Goal: Information Seeking & Learning: Learn about a topic

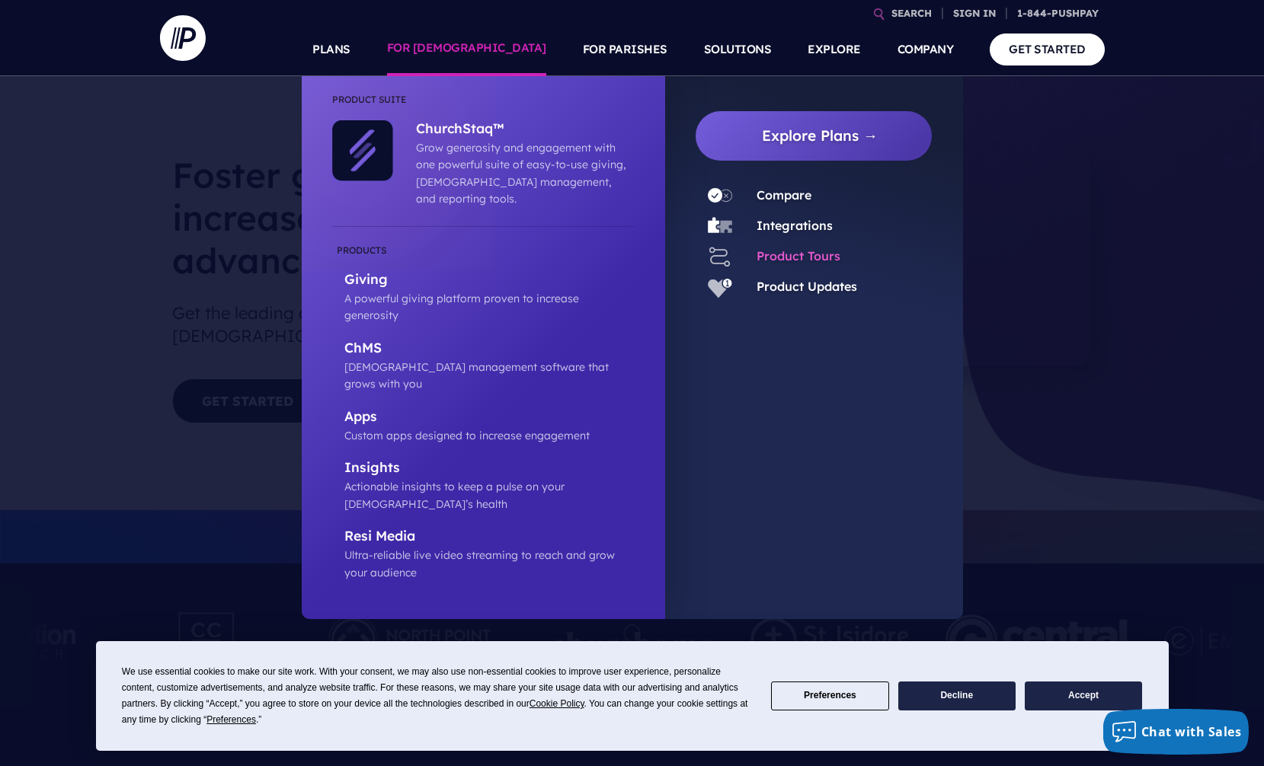
click at [802, 259] on link "Product Tours" at bounding box center [798, 255] width 84 height 15
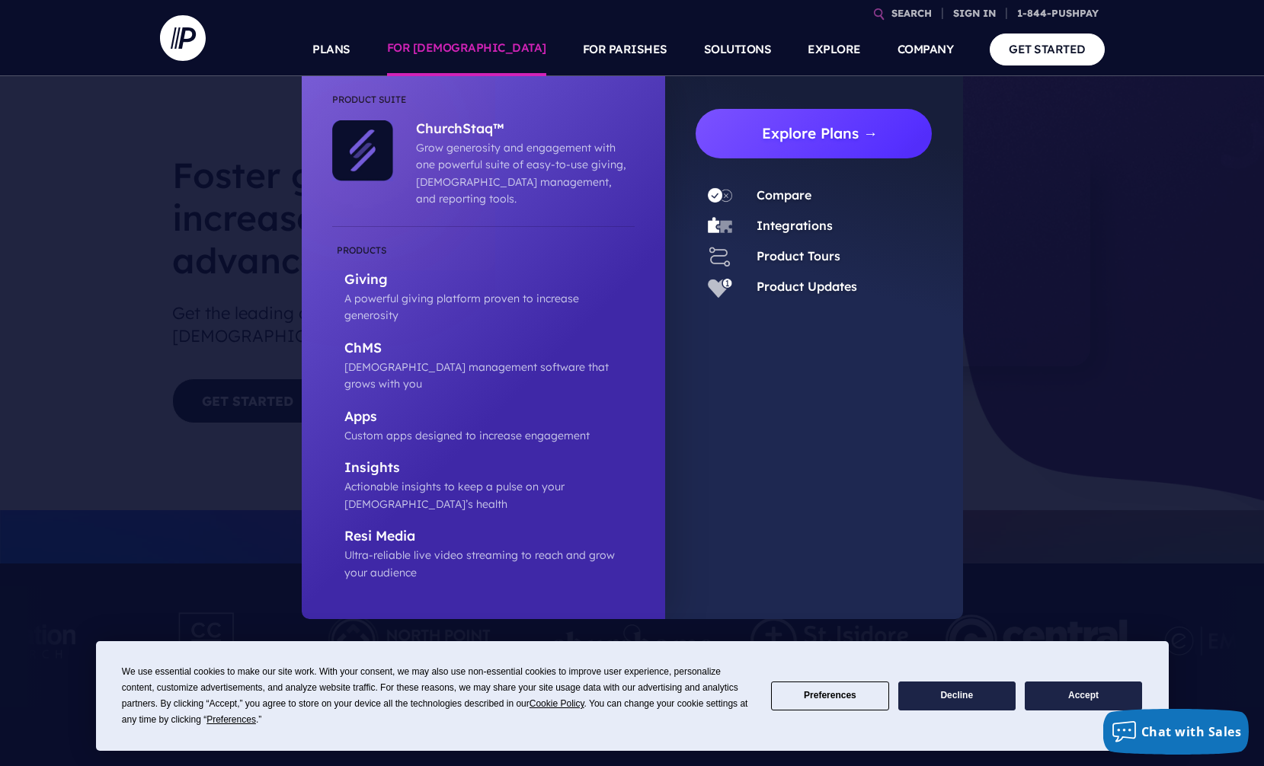
click at [827, 133] on link "Explore Plans →" at bounding box center [820, 134] width 225 height 50
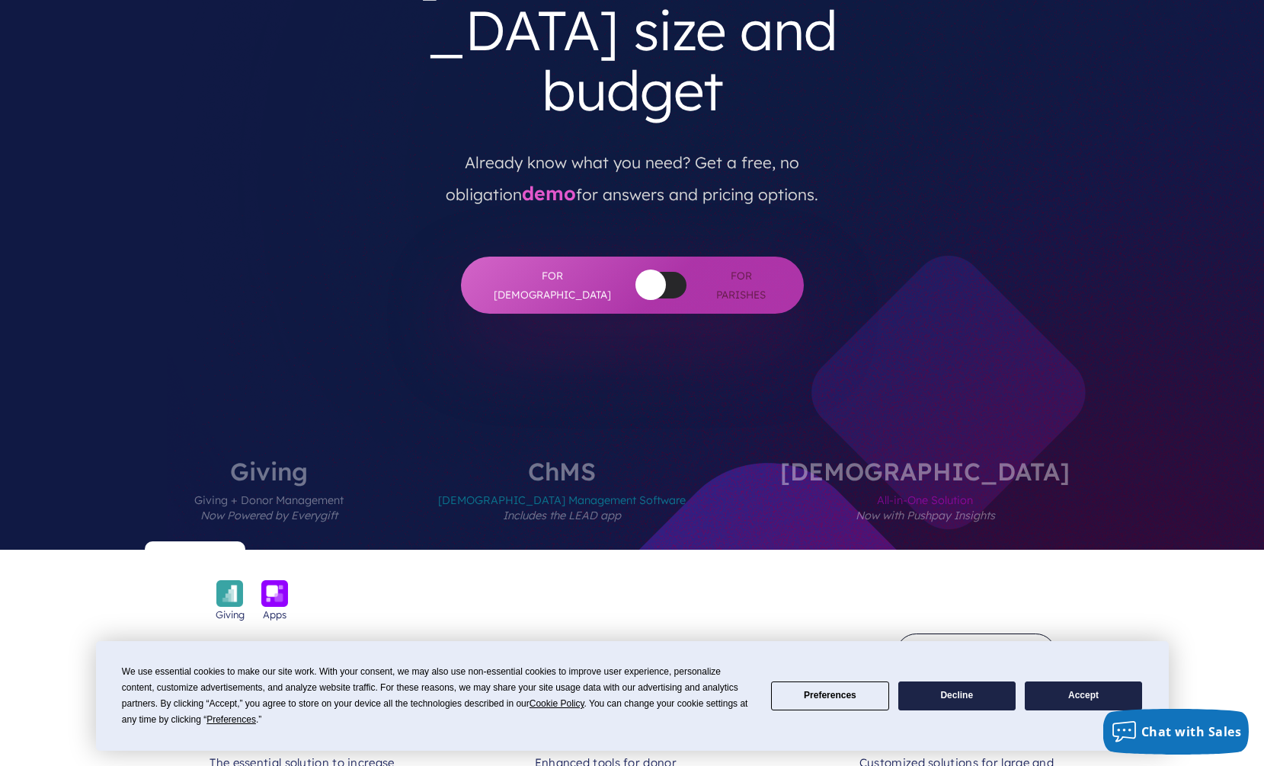
scroll to position [290, 0]
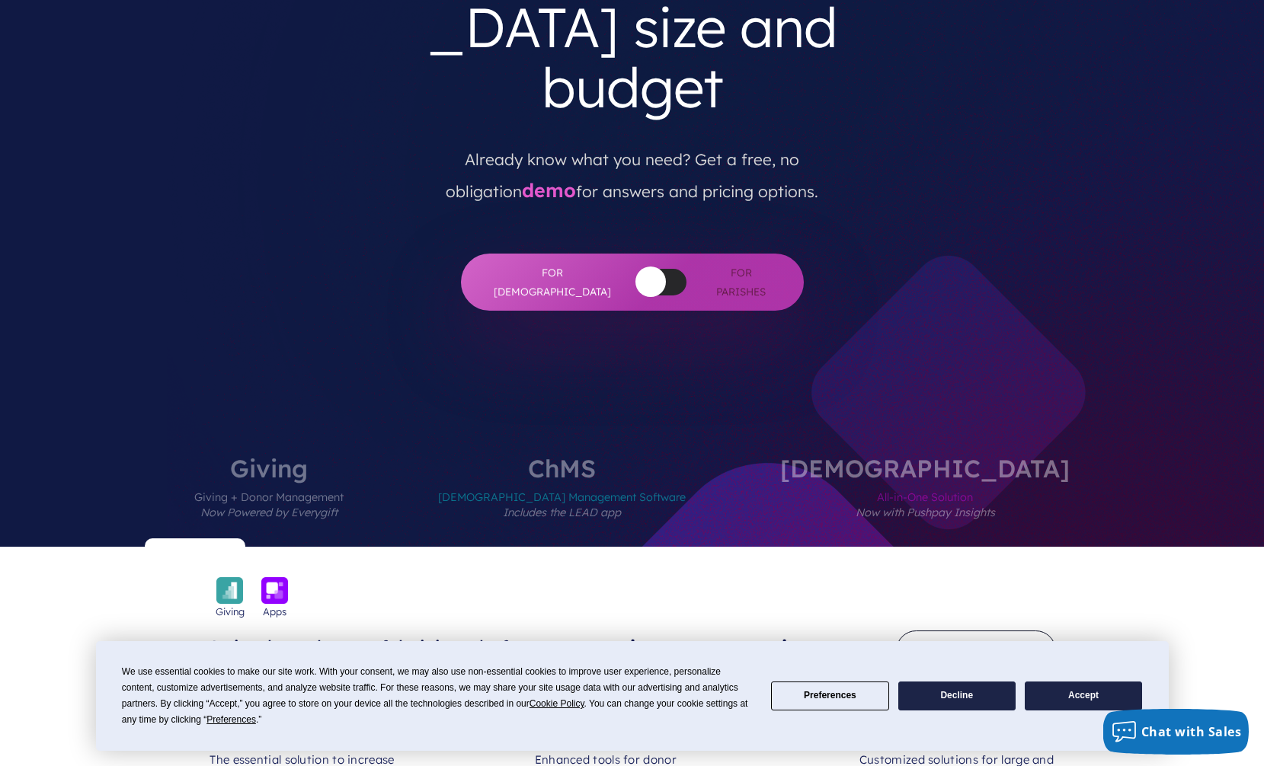
click at [1089, 711] on div "We use essential cookies to make our site work. With your consent, we may also …" at bounding box center [632, 696] width 1020 height 64
click at [1092, 701] on button "Accept" at bounding box center [1083, 697] width 117 height 30
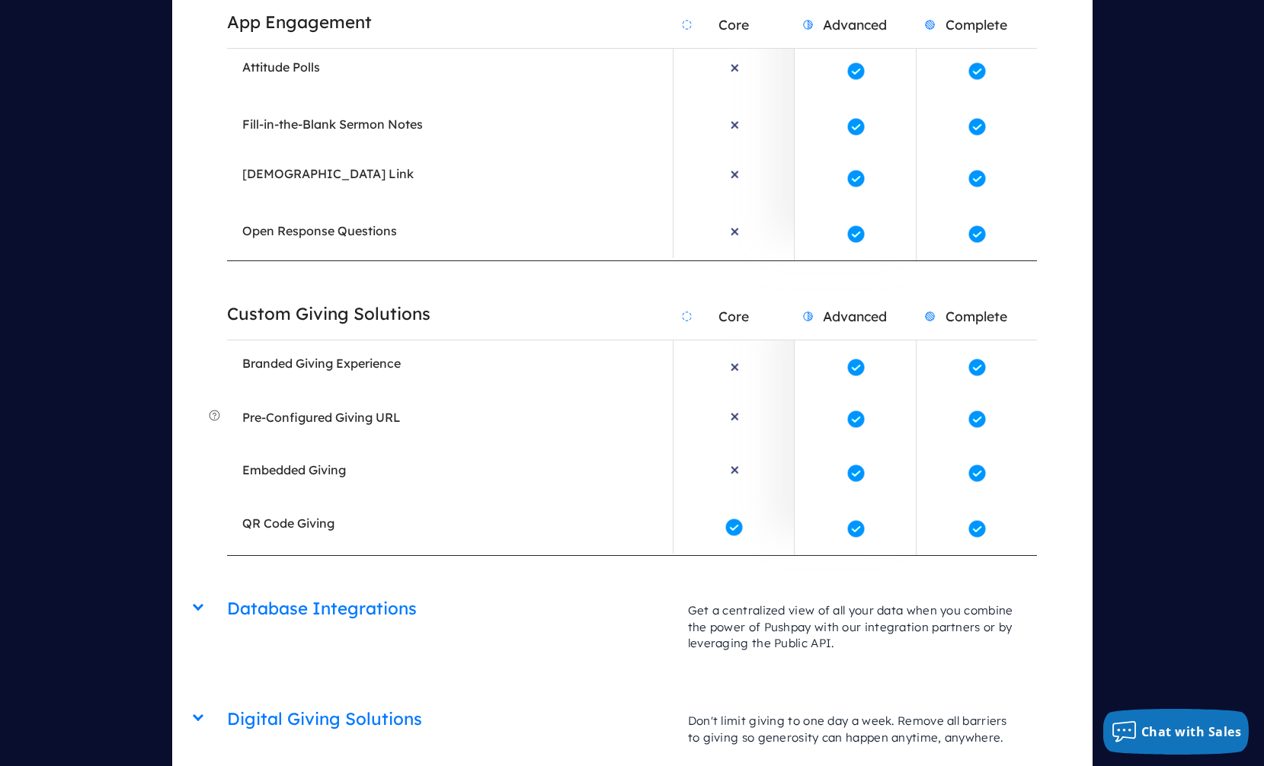
scroll to position [3454, 0]
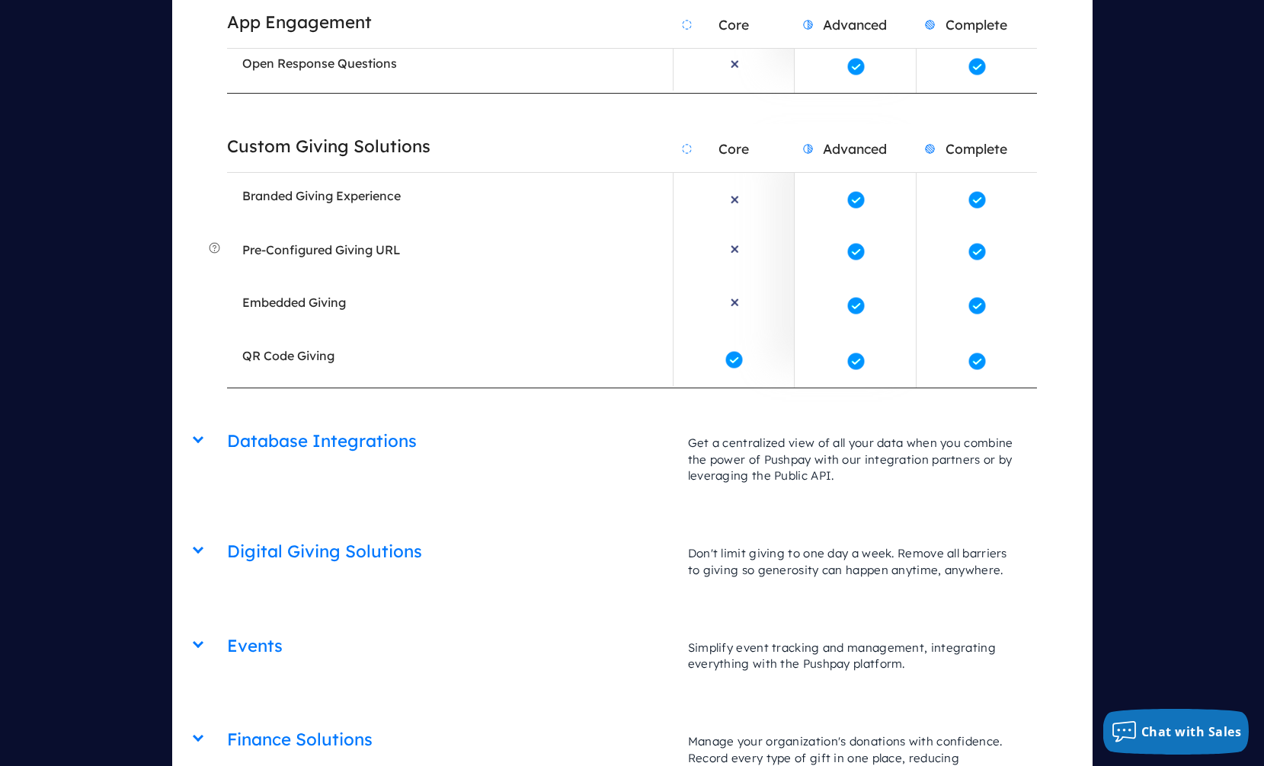
click at [227, 419] on div "Database Integrations Core Advanced Complete Get a centralized view of all your…" at bounding box center [632, 419] width 810 height 0
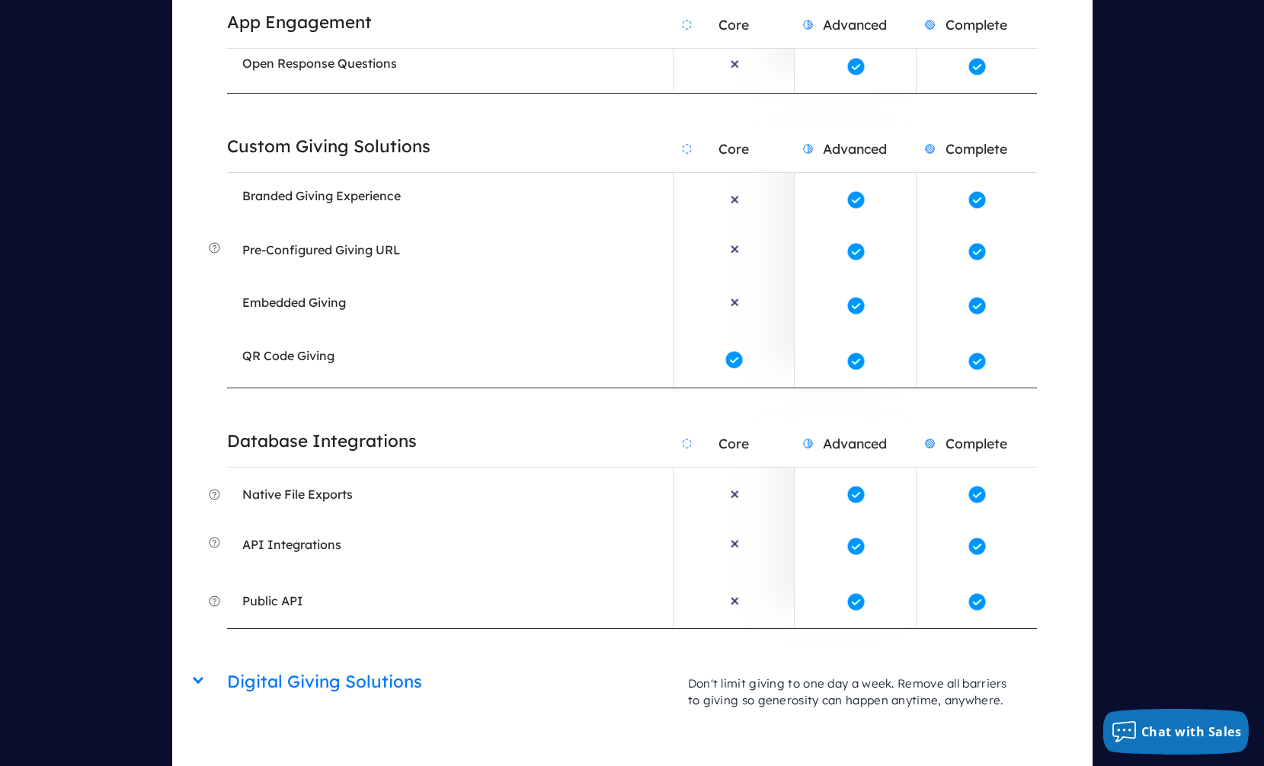
click at [227, 660] on div "Digital Giving Solutions Core Advanced Complete Don't limit giving to one day a…" at bounding box center [632, 660] width 810 height 0
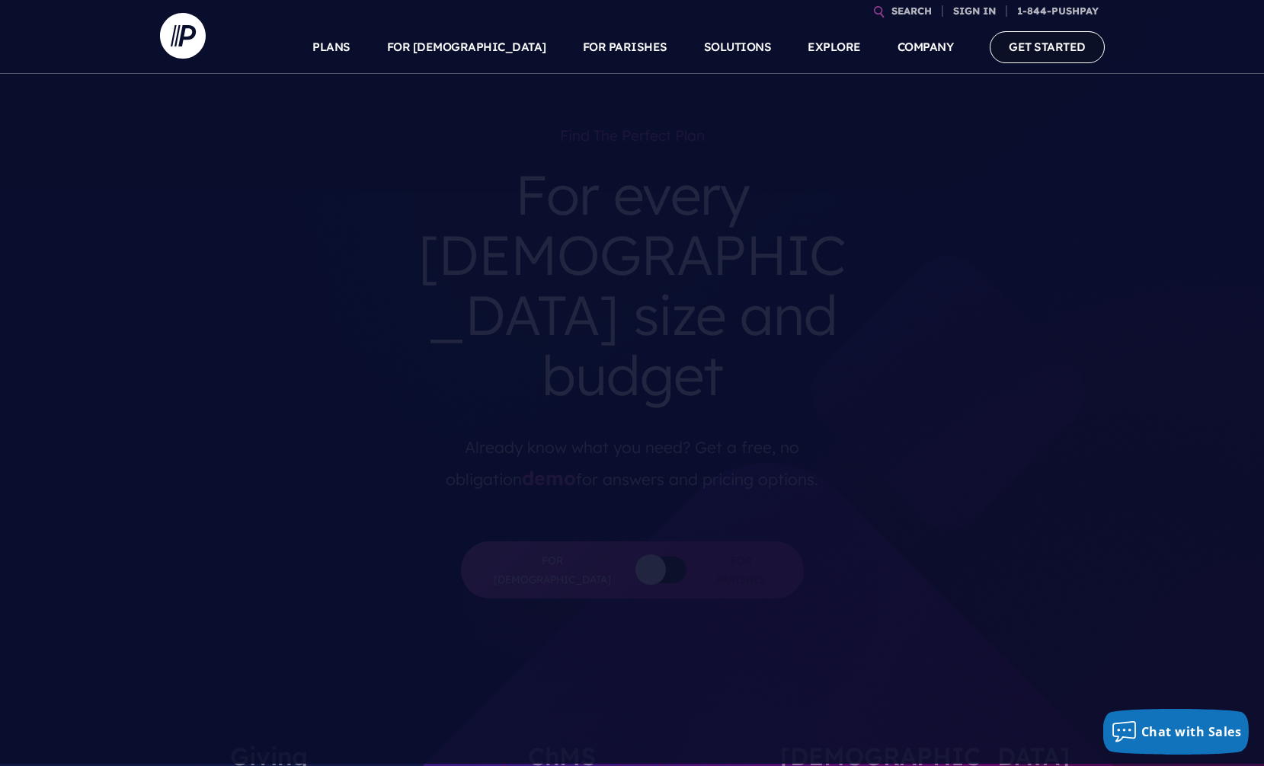
scroll to position [0, 0]
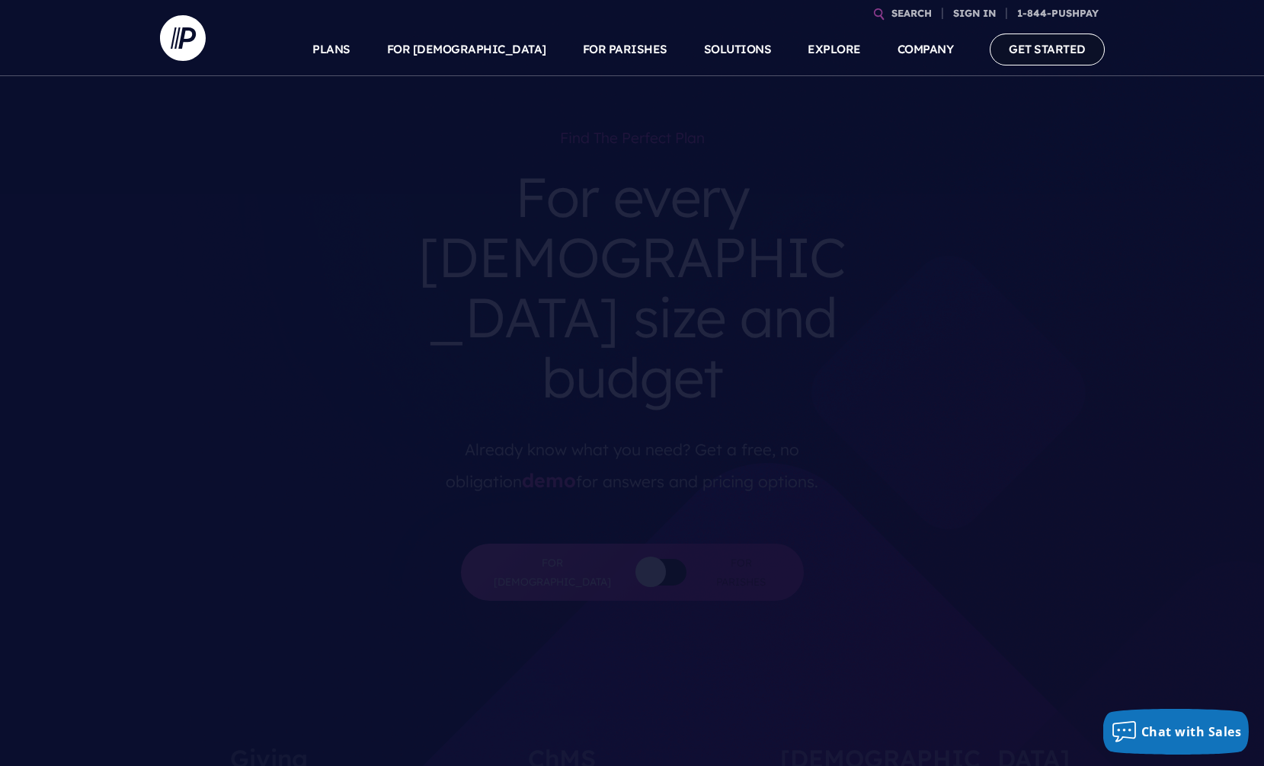
click at [1044, 44] on link "GET STARTED" at bounding box center [1047, 49] width 115 height 31
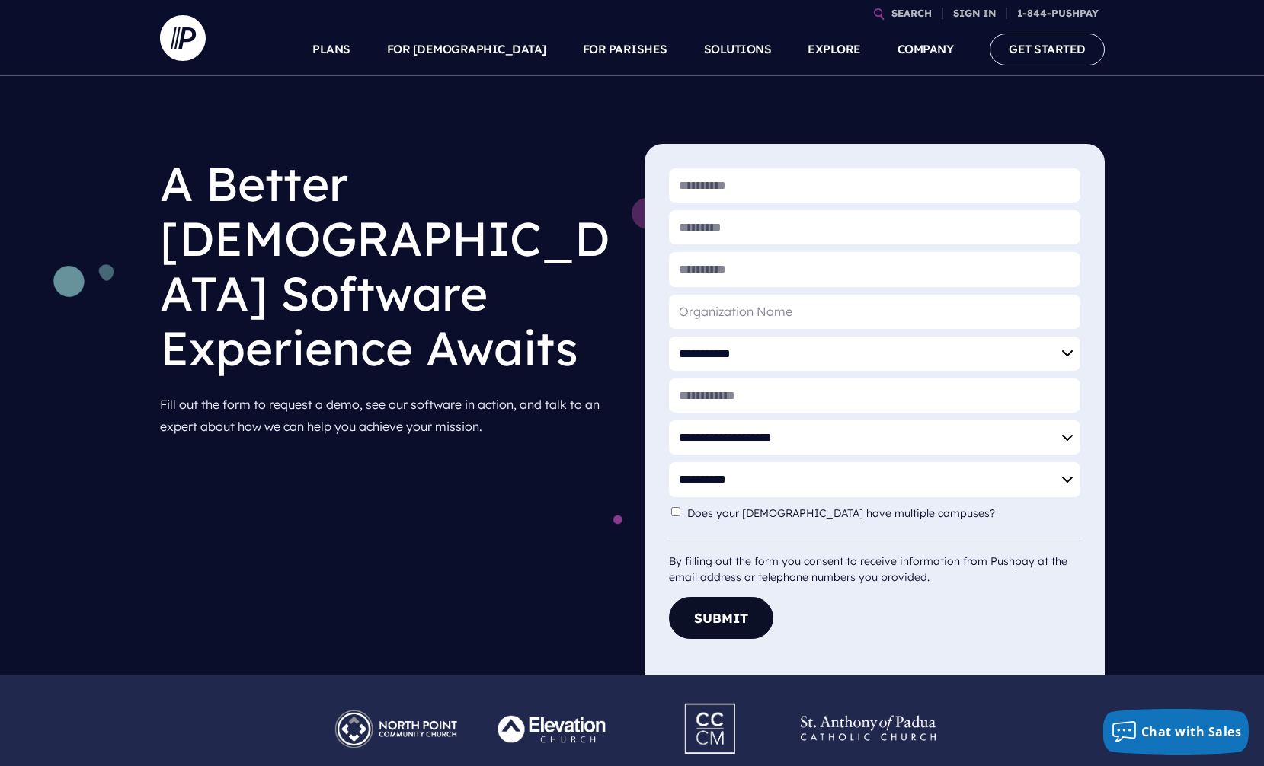
scroll to position [24, 0]
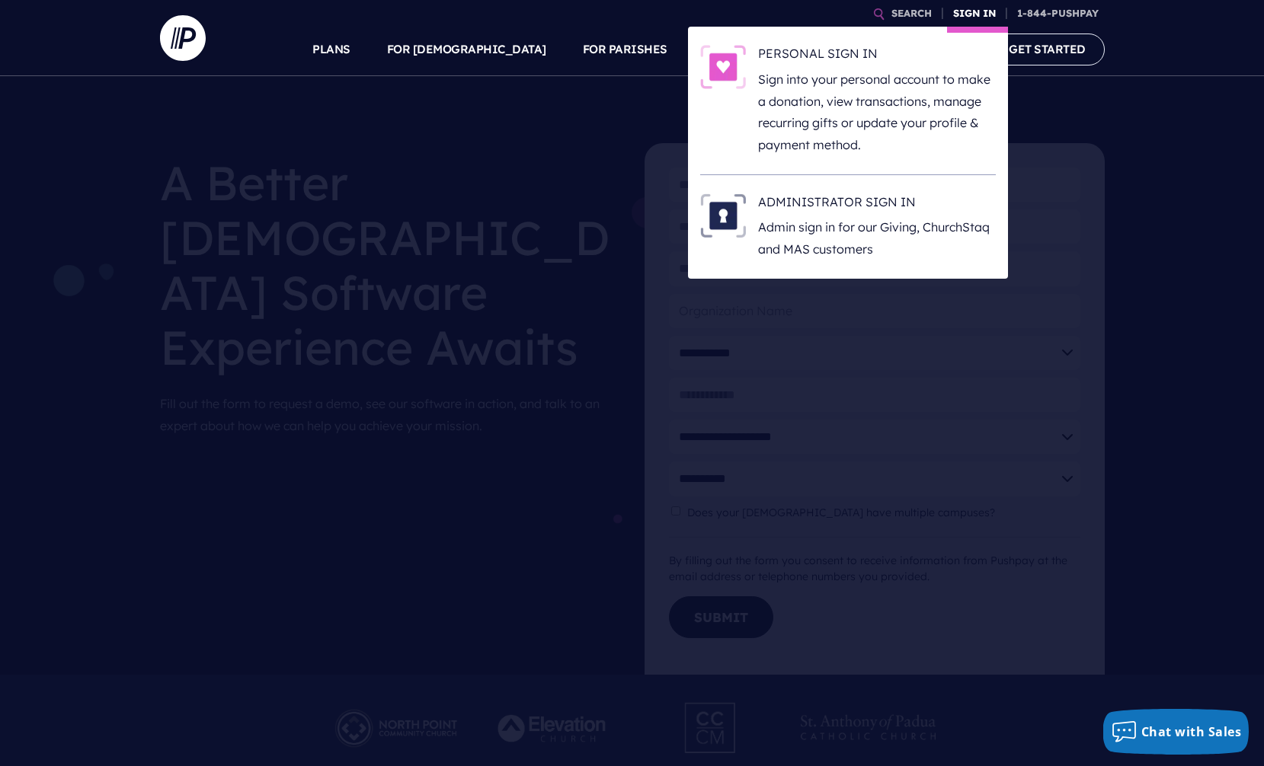
click at [969, 13] on link "SIGN IN" at bounding box center [974, 13] width 55 height 27
click at [894, 221] on p "Admin sign in for our Giving, ChurchStaq and MAS customers" at bounding box center [877, 238] width 238 height 44
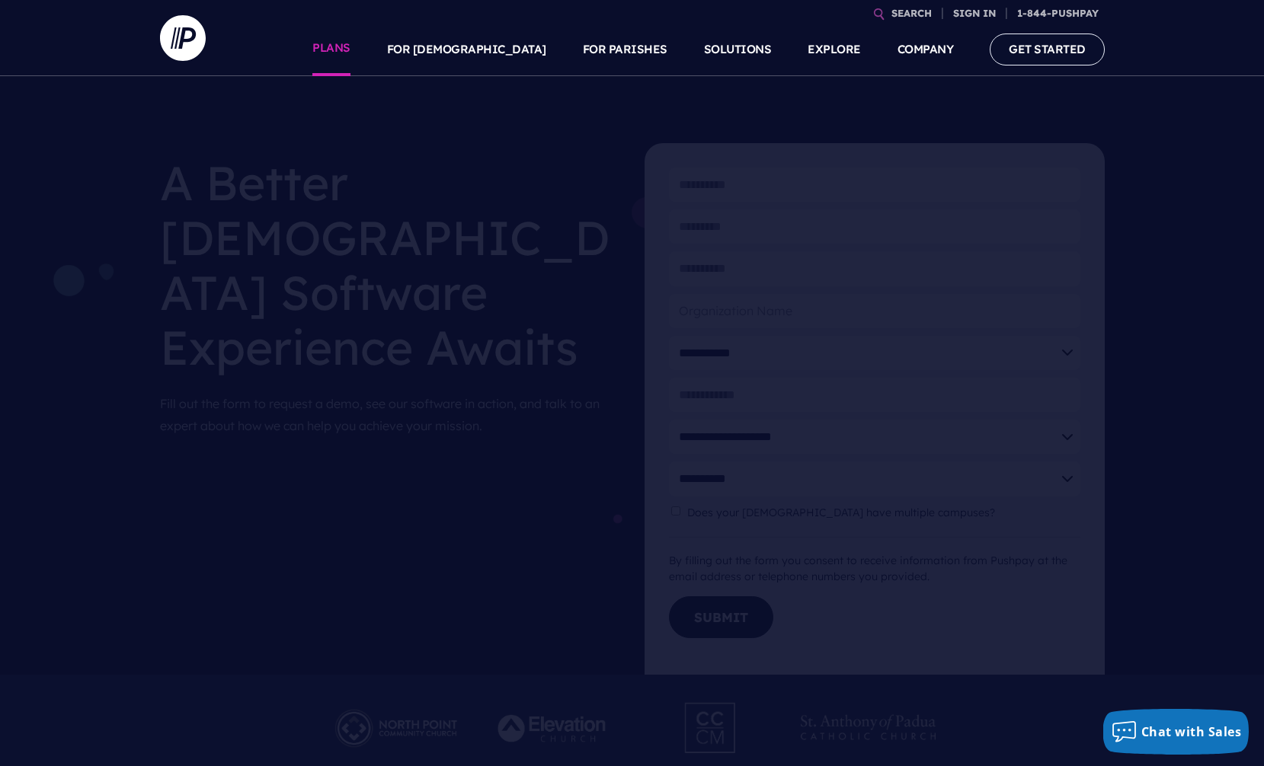
click at [350, 50] on link "PLANS" at bounding box center [331, 49] width 38 height 53
